Goal: Task Accomplishment & Management: Manage account settings

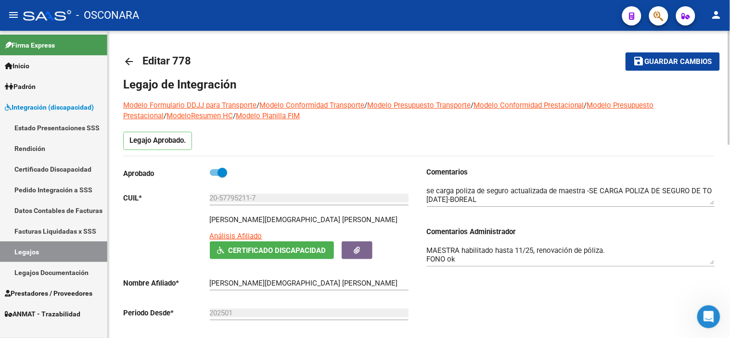
click at [131, 63] on mat-icon "arrow_back" at bounding box center [129, 62] width 12 height 12
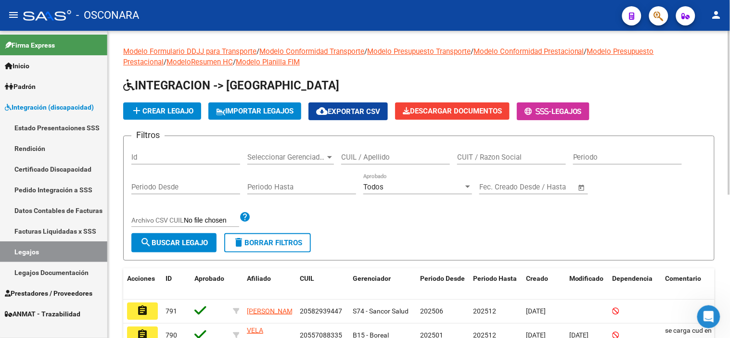
click at [207, 152] on div "Id" at bounding box center [185, 154] width 109 height 21
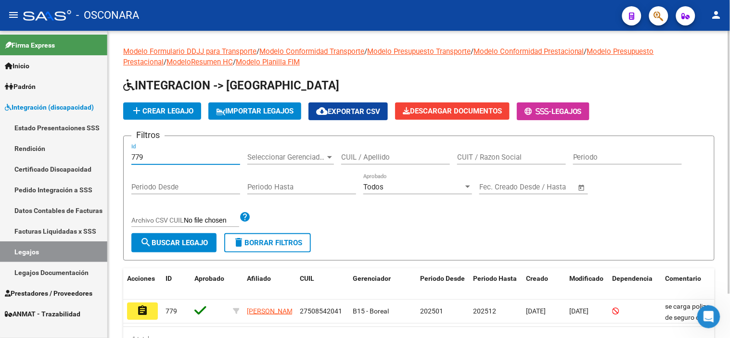
scroll to position [51, 0]
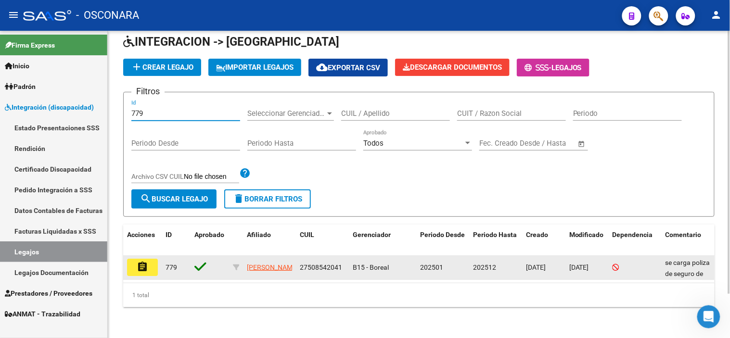
type input "779"
click at [144, 261] on mat-icon "assignment" at bounding box center [143, 267] width 12 height 12
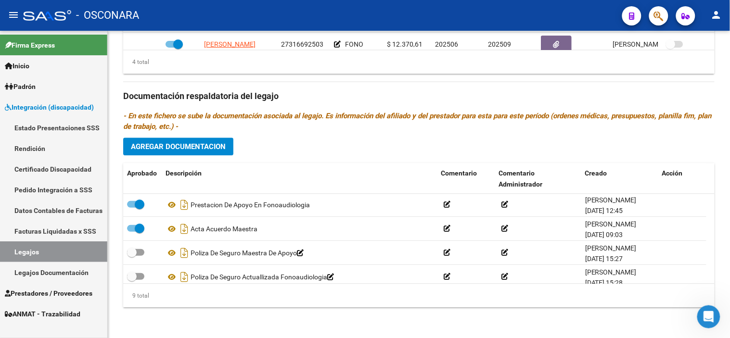
scroll to position [130, 0]
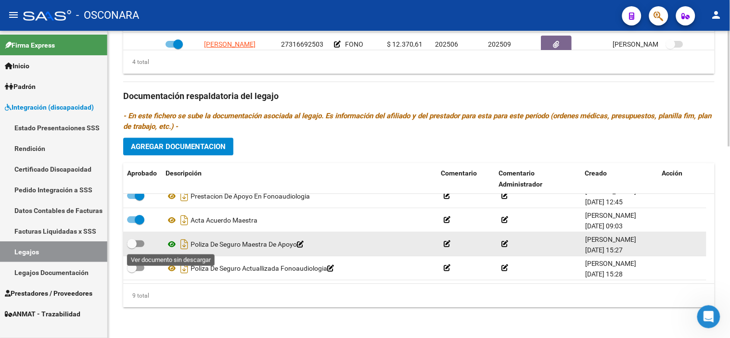
click at [171, 242] on icon at bounding box center [172, 245] width 13 height 12
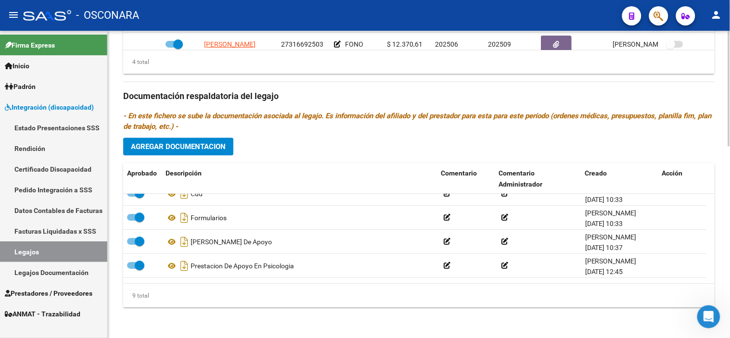
scroll to position [0, 0]
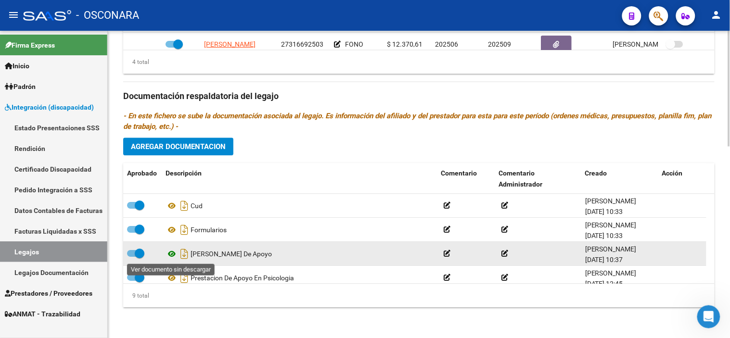
click at [175, 255] on icon at bounding box center [172, 254] width 13 height 12
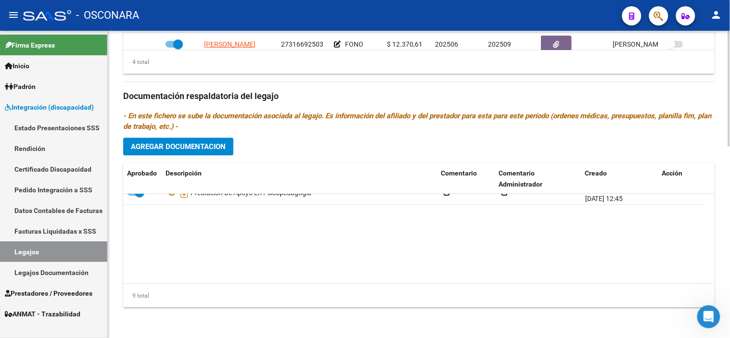
scroll to position [130, 0]
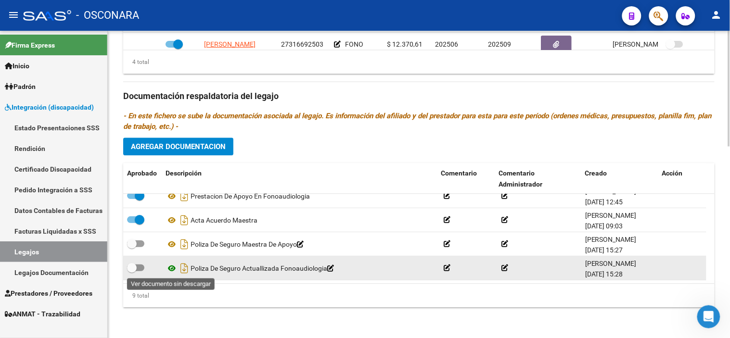
click at [172, 270] on icon at bounding box center [172, 269] width 13 height 12
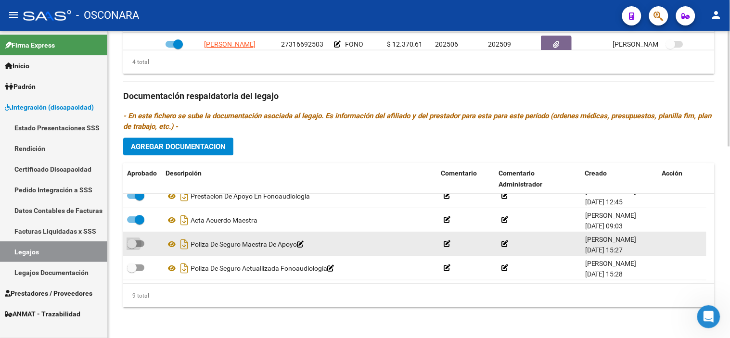
click at [128, 247] on span at bounding box center [132, 244] width 10 height 10
click at [131, 247] on input "checkbox" at bounding box center [131, 247] width 0 height 0
checkbox input "true"
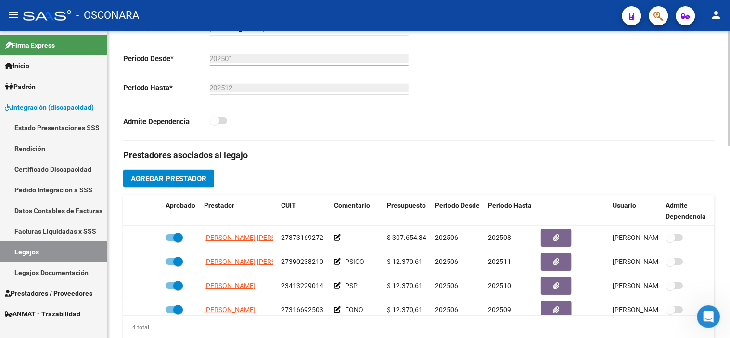
scroll to position [84, 0]
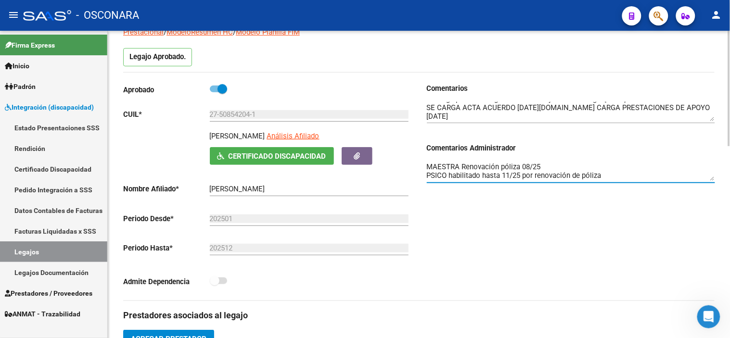
click at [555, 162] on textarea "MAESTRA Renovación póliza 08/25 PSICO habilitado hasta 11/25 por renovación de …" at bounding box center [571, 171] width 288 height 19
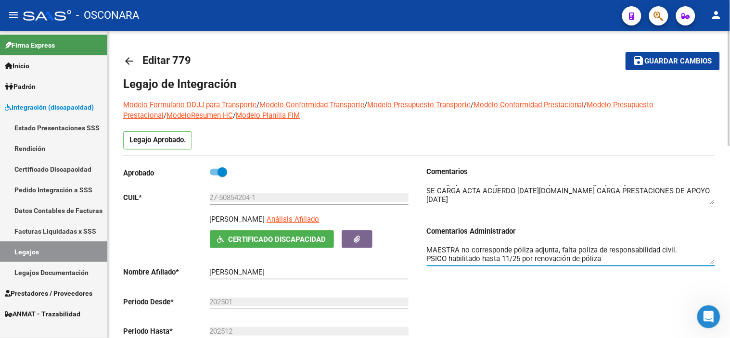
scroll to position [0, 0]
type textarea "MAESTRA no corresponde póliza adjunta, falta poliza de responsabilidad civil. P…"
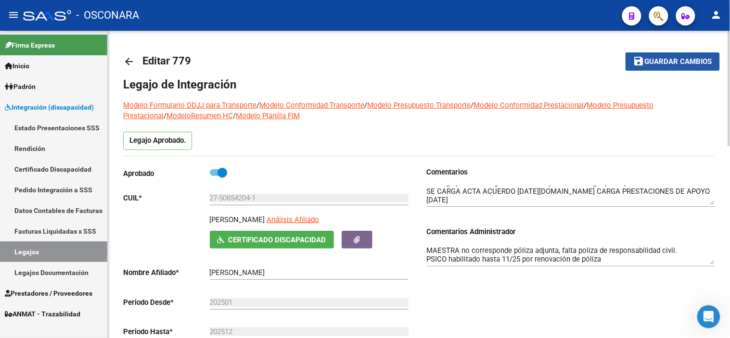
click at [696, 61] on span "Guardar cambios" at bounding box center [678, 62] width 67 height 9
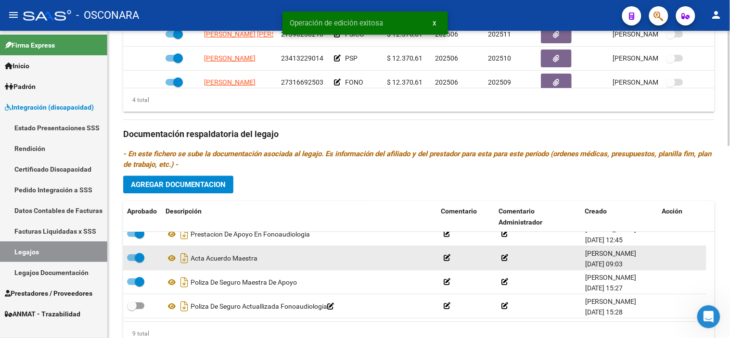
scroll to position [511, 0]
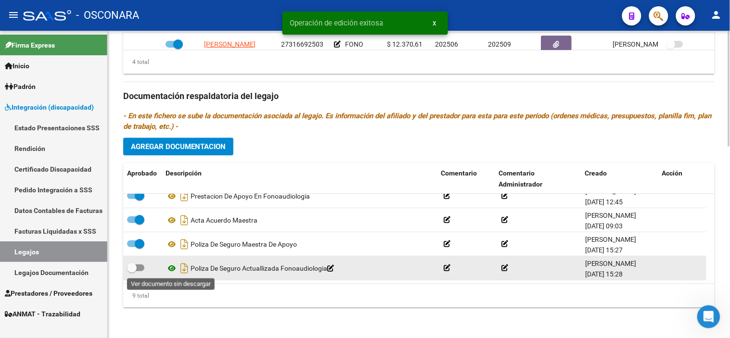
click at [170, 272] on icon at bounding box center [172, 269] width 13 height 12
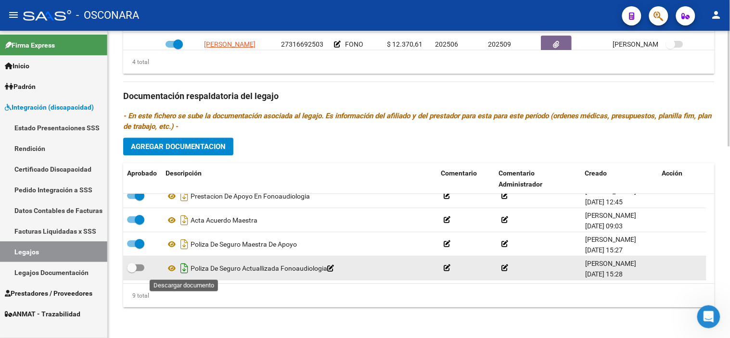
click at [183, 268] on icon "Descargar documento" at bounding box center [184, 268] width 13 height 15
click at [130, 267] on span at bounding box center [132, 268] width 10 height 10
click at [131, 271] on input "checkbox" at bounding box center [131, 271] width 0 height 0
checkbox input "true"
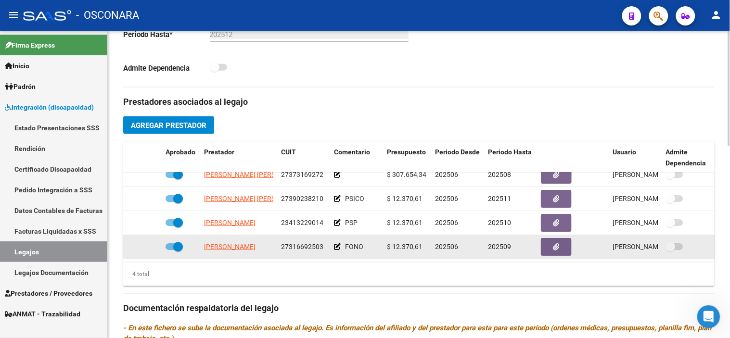
scroll to position [351, 0]
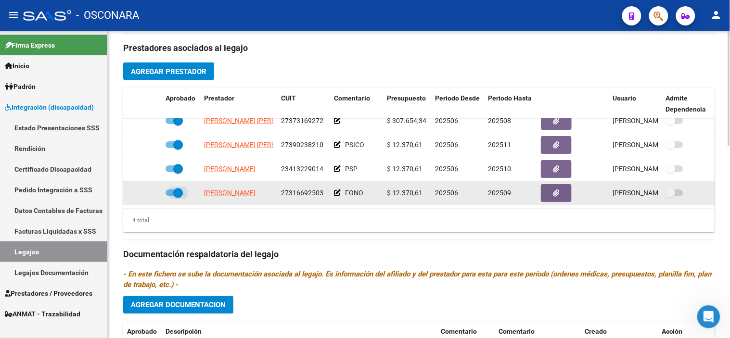
click at [177, 188] on span at bounding box center [178, 193] width 10 height 10
click at [170, 196] on input "checkbox" at bounding box center [170, 196] width 0 height 0
checkbox input "false"
click at [150, 190] on icon at bounding box center [147, 193] width 7 height 7
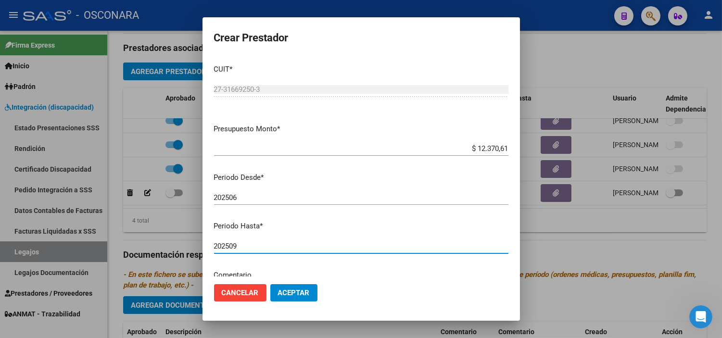
click at [273, 242] on input "202509" at bounding box center [361, 246] width 294 height 9
type input "202512"
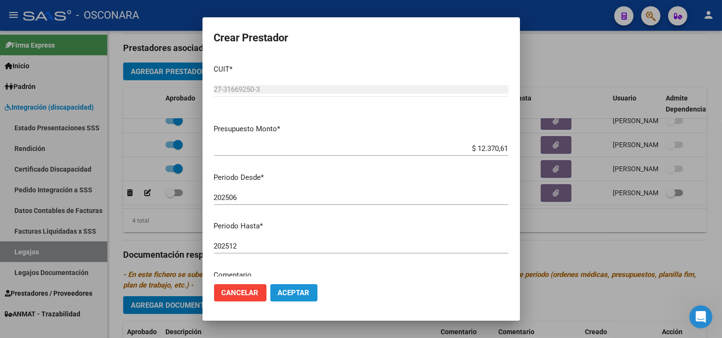
click at [290, 286] on button "Aceptar" at bounding box center [293, 292] width 47 height 17
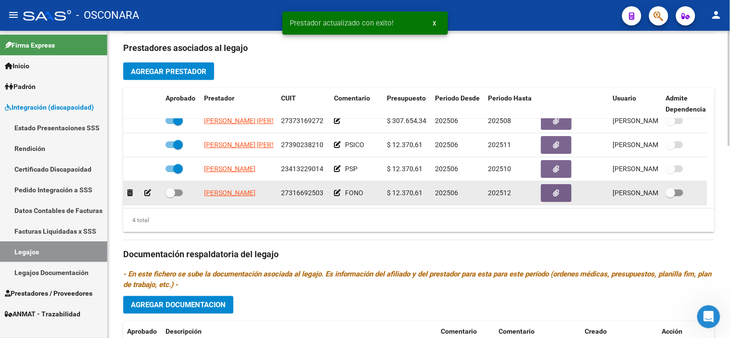
click at [168, 189] on span at bounding box center [171, 193] width 10 height 10
click at [170, 196] on input "checkbox" at bounding box center [170, 196] width 0 height 0
checkbox input "true"
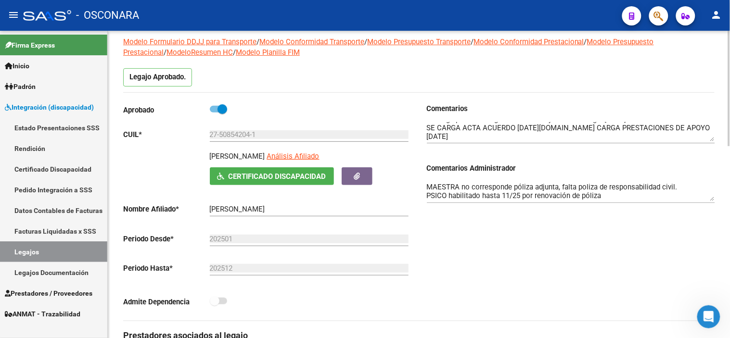
scroll to position [0, 0]
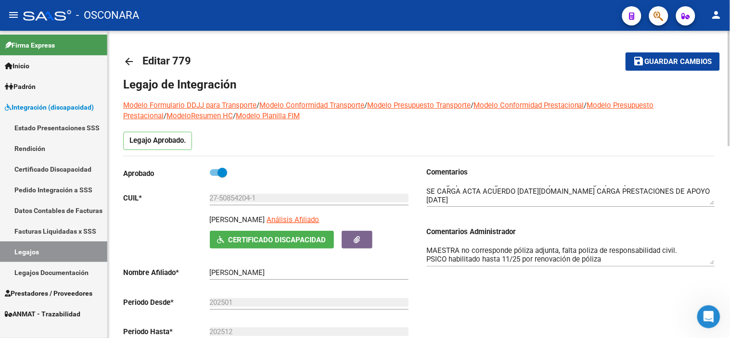
click at [657, 59] on span "Guardar cambios" at bounding box center [678, 62] width 67 height 9
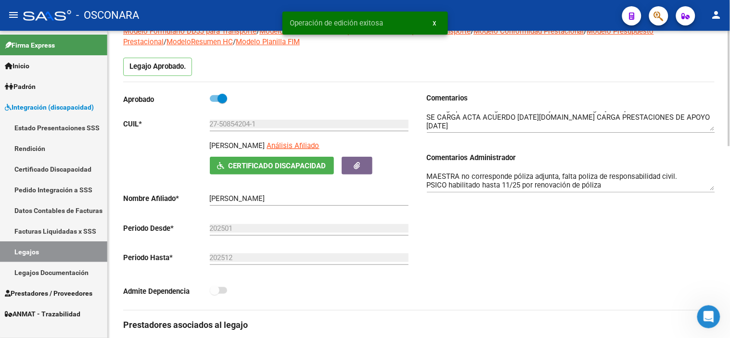
scroll to position [107, 0]
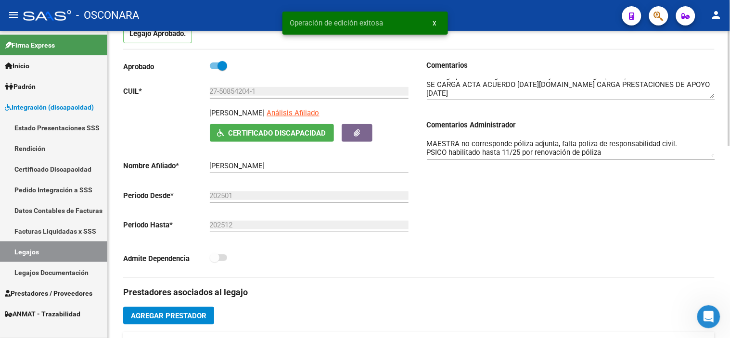
click at [634, 141] on textarea "MAESTRA no corresponde póliza adjunta, falta poliza de responsabilidad civil. P…" at bounding box center [571, 148] width 288 height 19
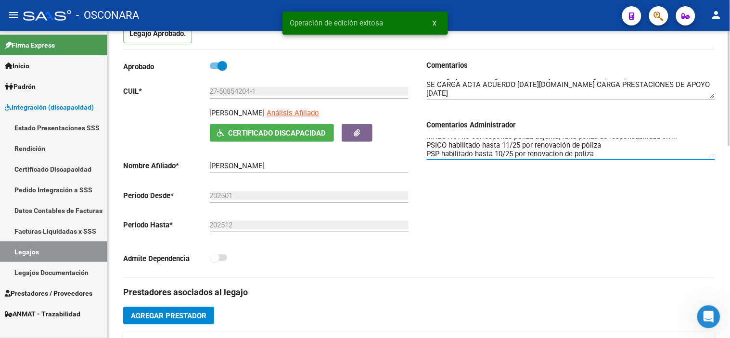
scroll to position [16, 0]
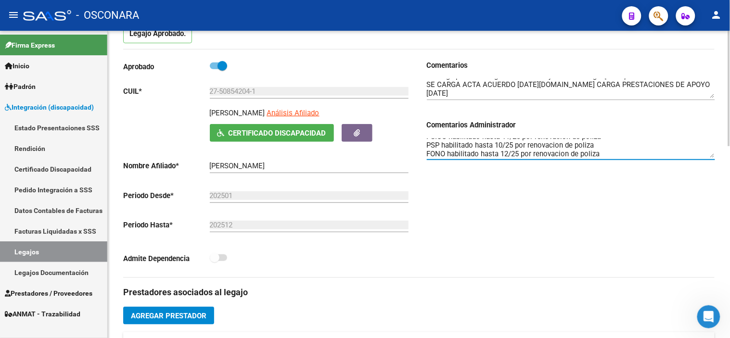
type textarea "MAESTRA no corresponde póliza adjunta, falta poliza de responsabilidad civil. P…"
click at [616, 227] on div "Comentarios Comentarios Administrador MAESTRA no corresponde póliza adjunta, fa…" at bounding box center [567, 168] width 296 height 217
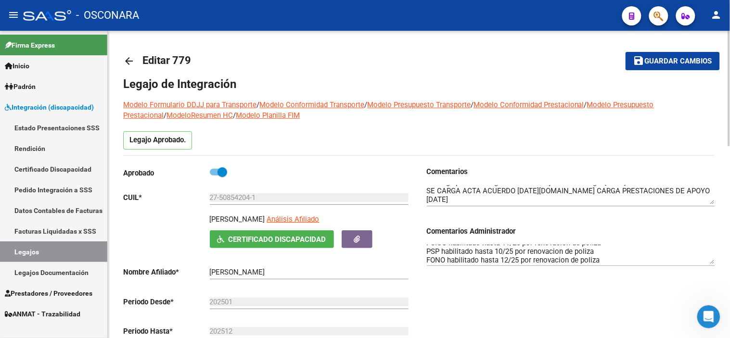
scroll to position [0, 0]
click at [659, 61] on span "Guardar cambios" at bounding box center [678, 62] width 67 height 9
click at [678, 59] on span "Guardar cambios" at bounding box center [678, 62] width 67 height 9
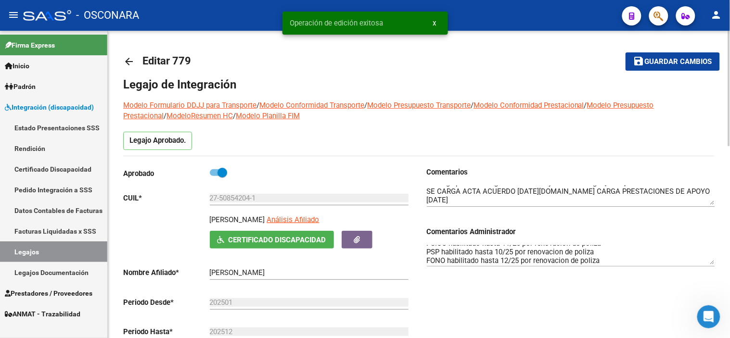
click at [126, 61] on mat-icon "arrow_back" at bounding box center [129, 62] width 12 height 12
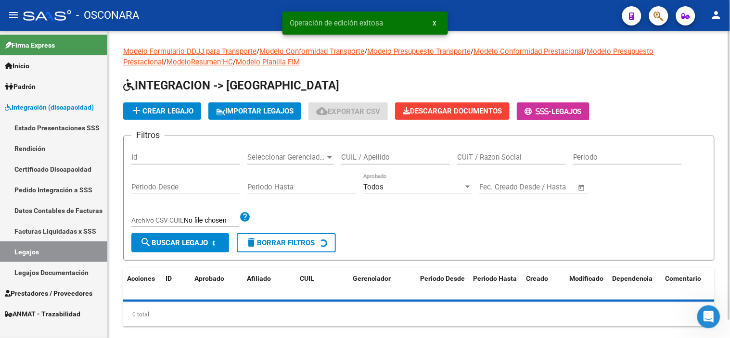
click at [175, 160] on input "Id" at bounding box center [185, 157] width 109 height 9
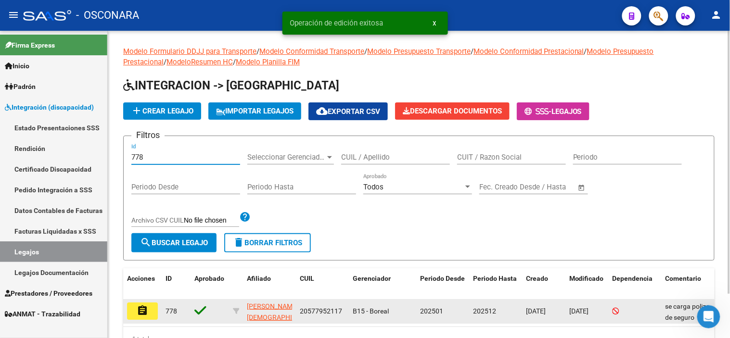
type input "778"
click at [153, 309] on button "assignment" at bounding box center [142, 311] width 31 height 17
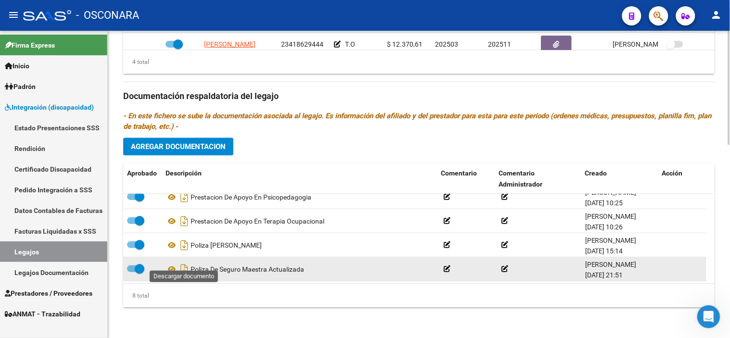
scroll to position [106, 0]
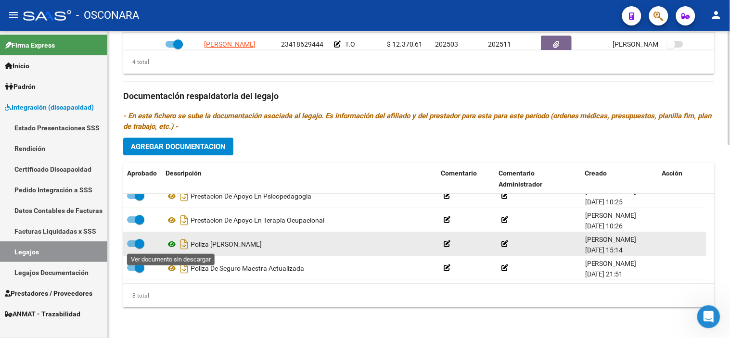
click at [171, 245] on icon at bounding box center [172, 245] width 13 height 12
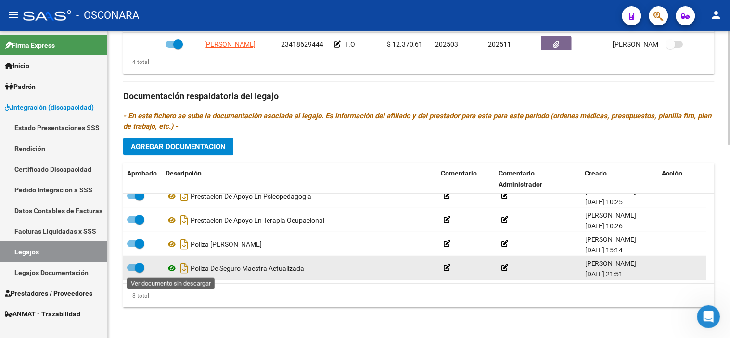
click at [172, 270] on icon at bounding box center [172, 269] width 13 height 12
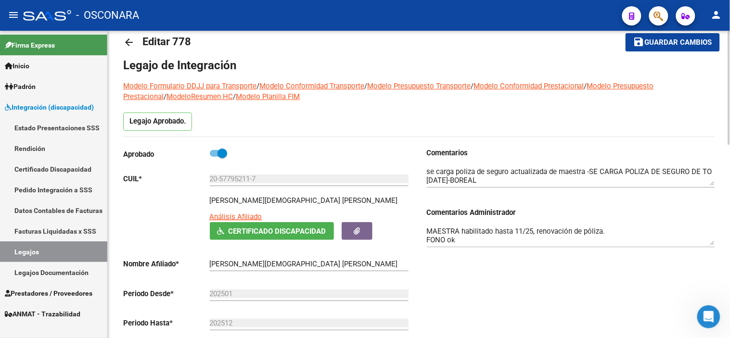
scroll to position [0, 0]
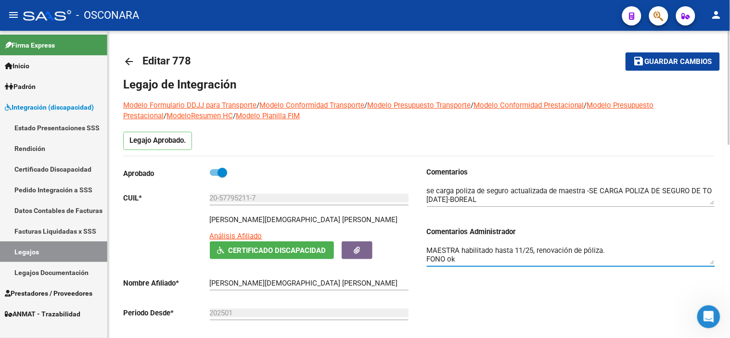
drag, startPoint x: 616, startPoint y: 251, endPoint x: 462, endPoint y: 249, distance: 154.5
click at [462, 249] on textarea "MAESTRA habilitado hasta 11/25, renovación de póliza. FONO ok PSP habilitado ha…" at bounding box center [571, 254] width 288 height 19
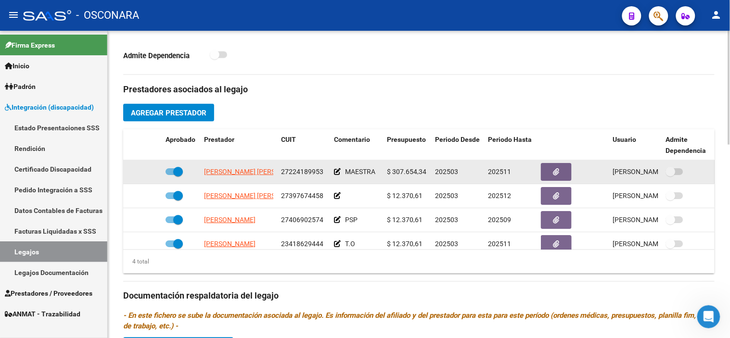
type textarea "MAESTRA no corresponde poliza de acc personales, falta poliza responsabilidad c…"
click at [174, 170] on span at bounding box center [178, 172] width 10 height 10
click at [170, 175] on input "checkbox" at bounding box center [170, 175] width 0 height 0
checkbox input "false"
click at [150, 173] on icon at bounding box center [147, 171] width 7 height 7
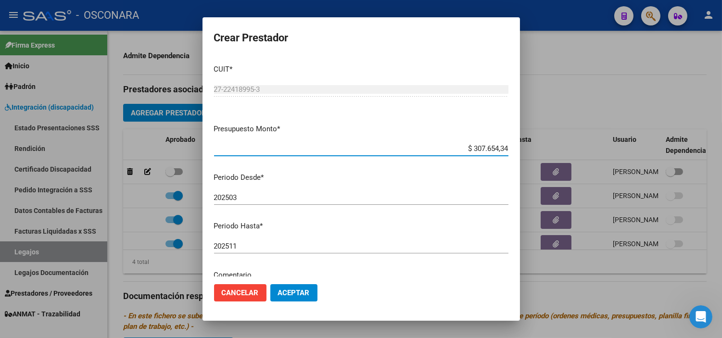
click at [284, 235] on mat-dialog-content "CUIT * 27-22418995-3 Ingresar CUIT ARCA Padrón Presupuesto Monto * $ 307.654,34…" at bounding box center [362, 167] width 318 height 220
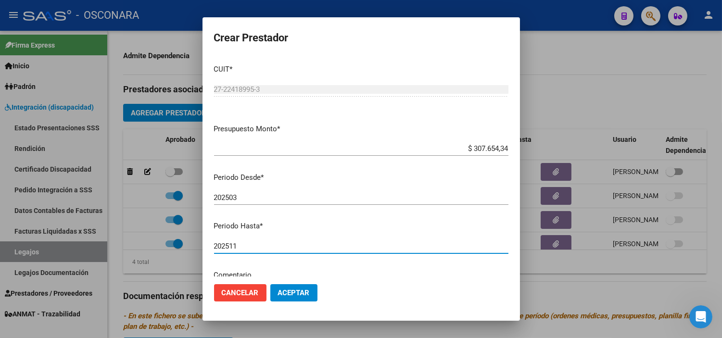
click at [293, 244] on input "202511" at bounding box center [361, 246] width 294 height 9
type input "202509"
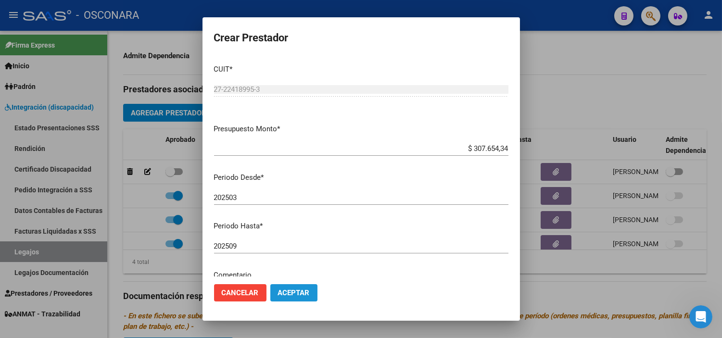
click at [292, 291] on span "Aceptar" at bounding box center [294, 293] width 32 height 9
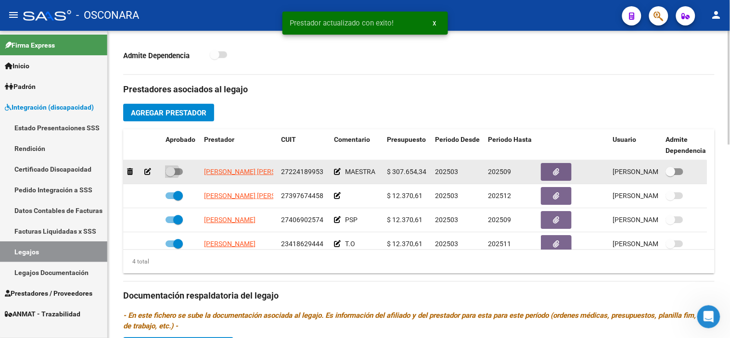
click at [168, 175] on span at bounding box center [171, 172] width 10 height 10
click at [170, 175] on input "checkbox" at bounding box center [170, 175] width 0 height 0
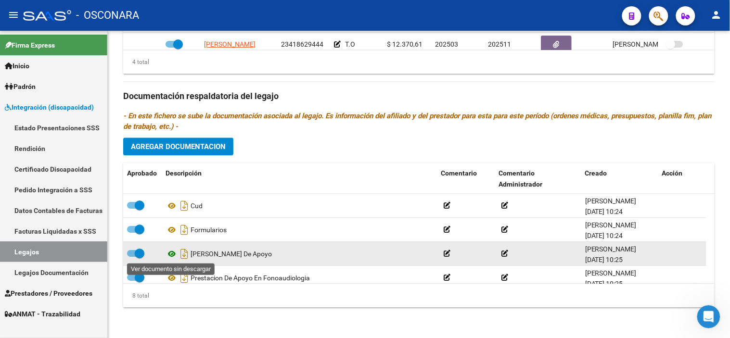
click at [167, 256] on icon at bounding box center [172, 254] width 13 height 12
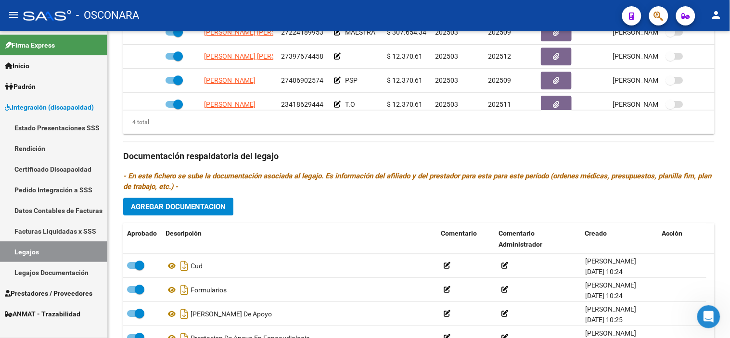
scroll to position [308, 0]
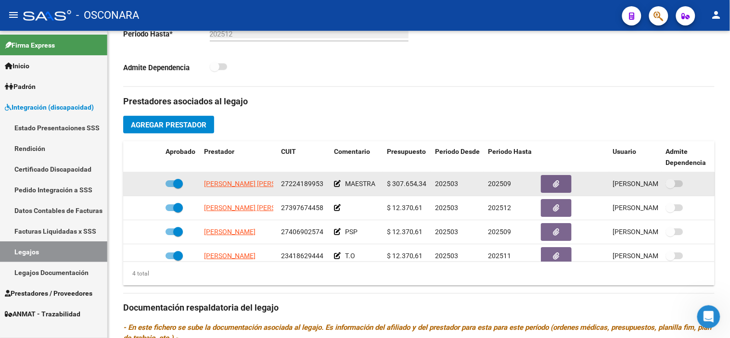
click at [178, 183] on span at bounding box center [178, 184] width 10 height 10
click at [170, 187] on input "checkbox" at bounding box center [170, 187] width 0 height 0
checkbox input "false"
click at [146, 183] on icon at bounding box center [147, 183] width 7 height 7
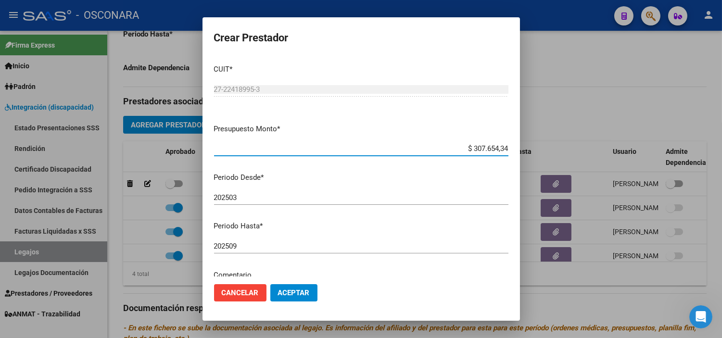
click at [263, 258] on div "202509 Ingresar el periodo" at bounding box center [361, 251] width 294 height 24
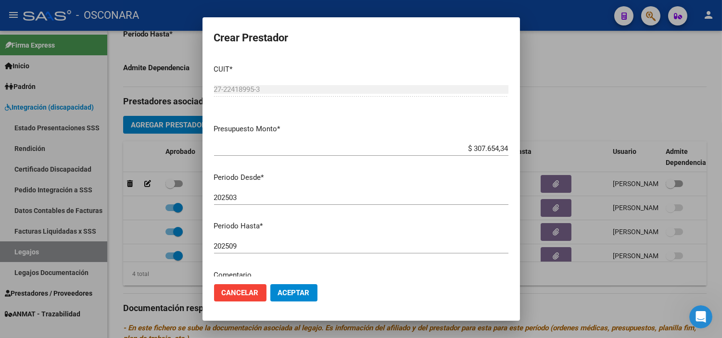
click at [265, 247] on input "202509" at bounding box center [361, 246] width 294 height 9
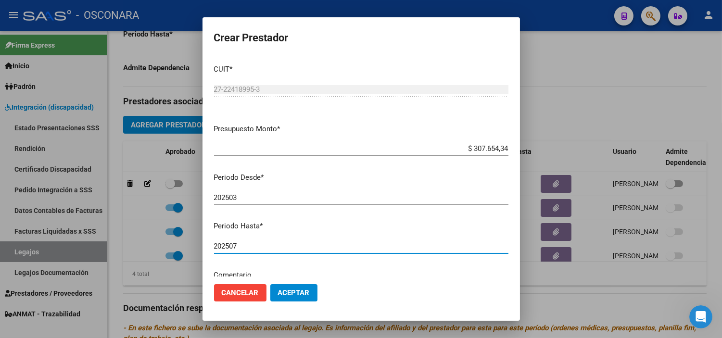
type input "202507"
click at [277, 285] on button "Aceptar" at bounding box center [293, 292] width 47 height 17
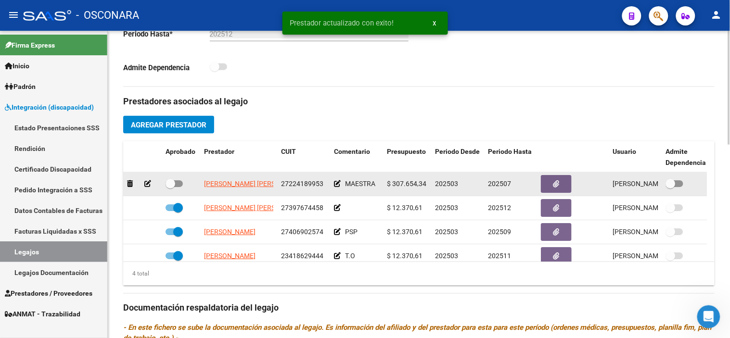
click at [172, 186] on span at bounding box center [171, 184] width 10 height 10
click at [170, 187] on input "checkbox" at bounding box center [170, 187] width 0 height 0
checkbox input "true"
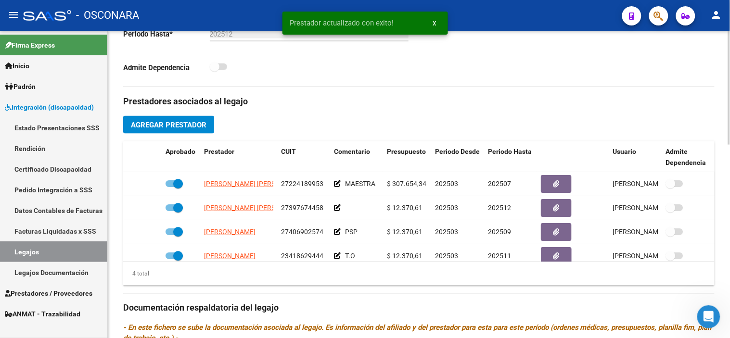
click at [521, 114] on div "Prestadores asociados al legajo Agregar Prestador Aprobado Prestador CUIT Comen…" at bounding box center [418, 307] width 591 height 440
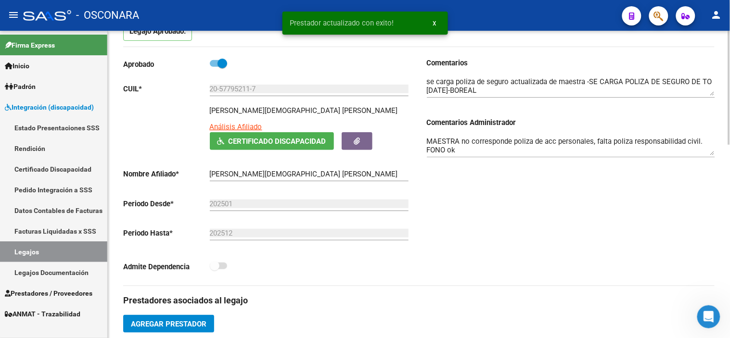
scroll to position [94, 0]
